Goal: Find specific page/section: Find specific page/section

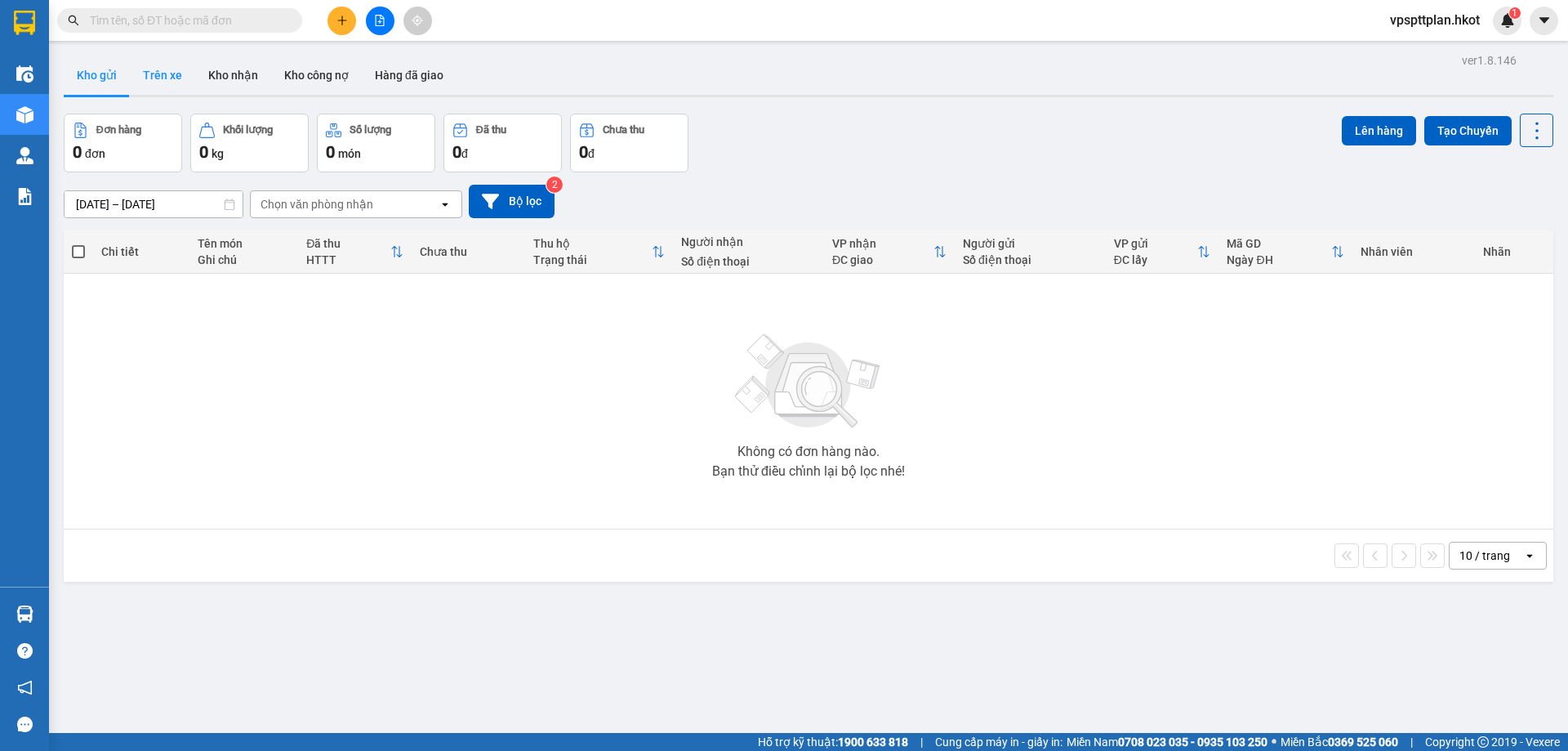
click at [174, 79] on button "Trên xe" at bounding box center [162, 74] width 65 height 39
